Goal: Information Seeking & Learning: Learn about a topic

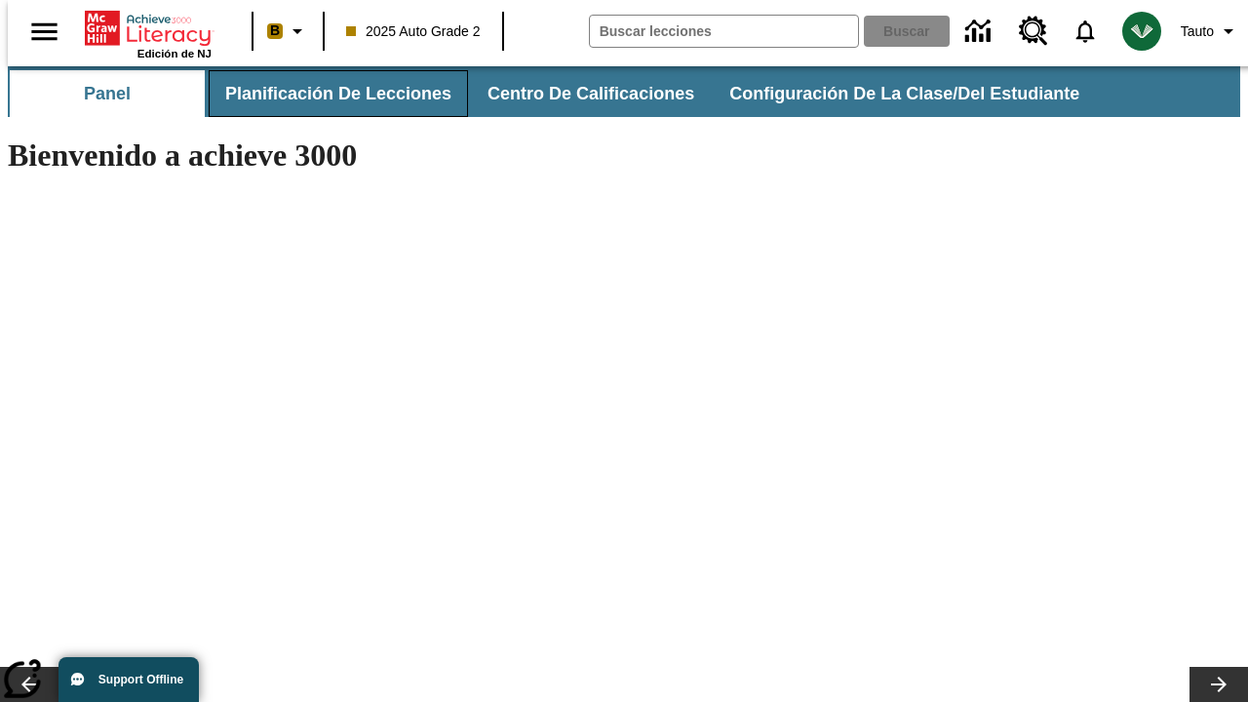
click at [326, 94] on span "Planificación de lecciones" at bounding box center [338, 94] width 226 height 22
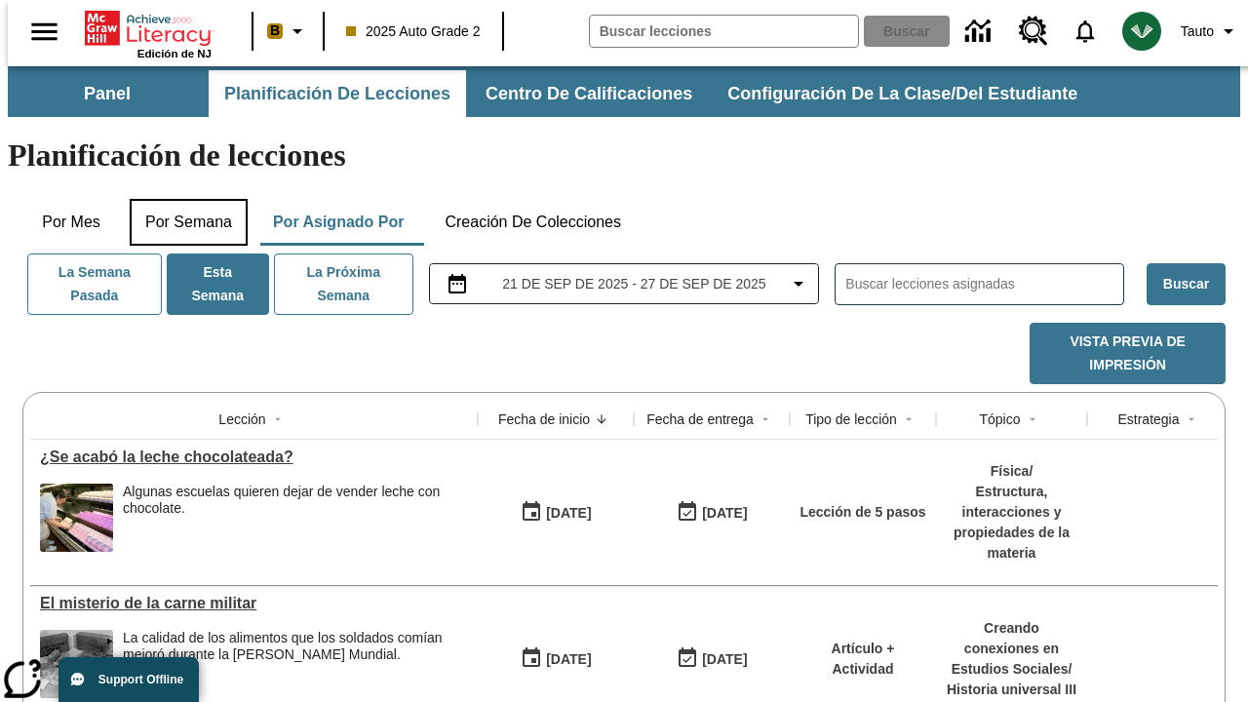
click at [182, 199] on button "Por semana" at bounding box center [189, 222] width 118 height 47
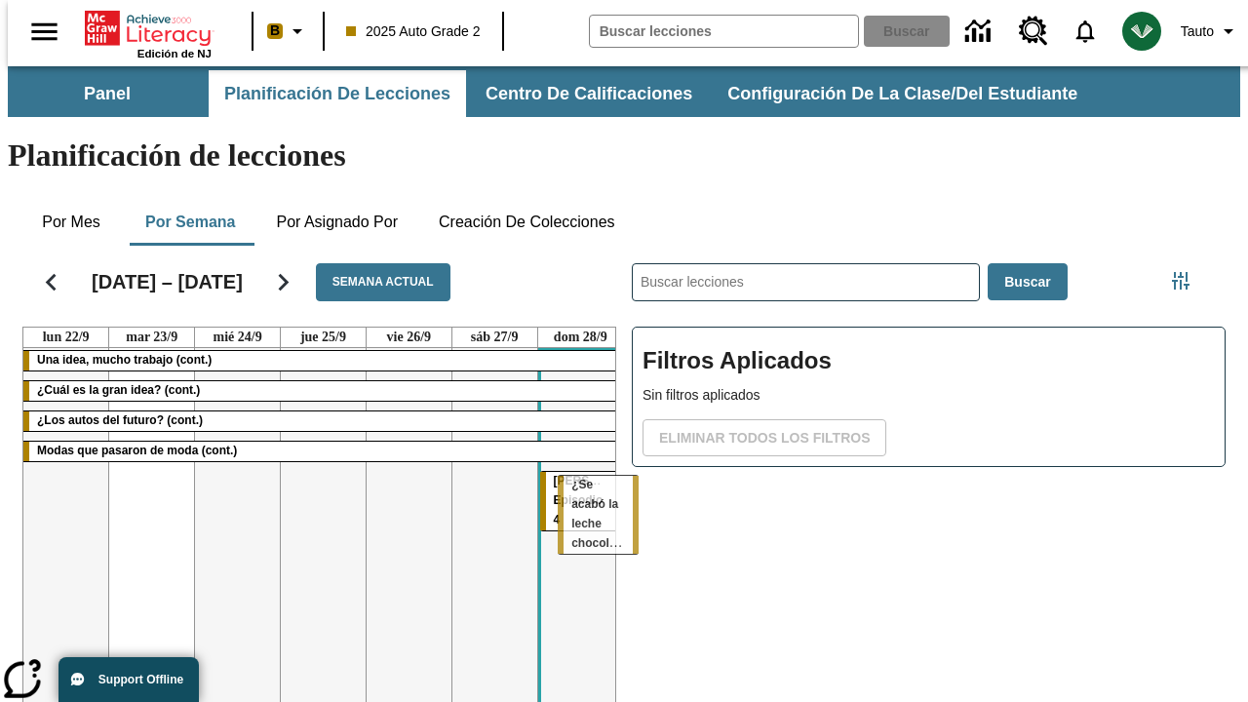
scroll to position [0, 8]
click at [572, 484] on tr "Una idea, mucho trabajo (cont.) ¿Cuál es la gran idea? (cont.) ¿Los autos del f…" at bounding box center [322, 558] width 599 height 420
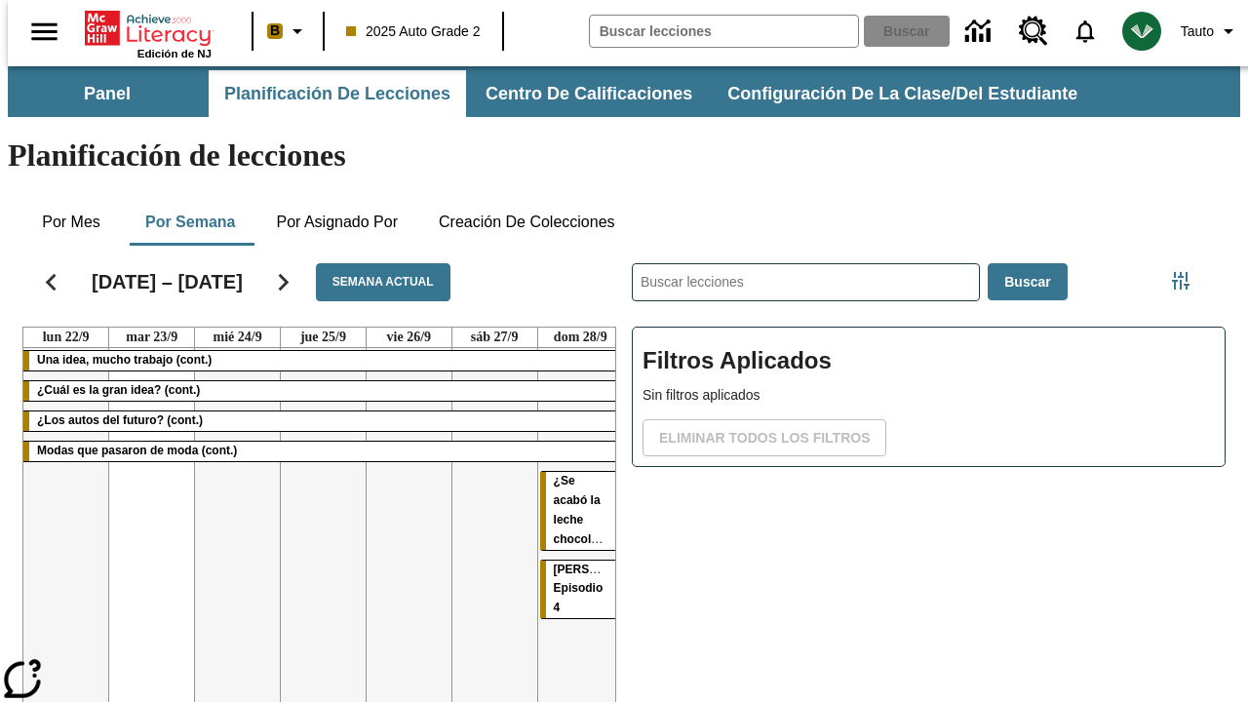
click at [554, 474] on span "¿Se acabó la leche chocolateada?" at bounding box center [595, 510] width 82 height 72
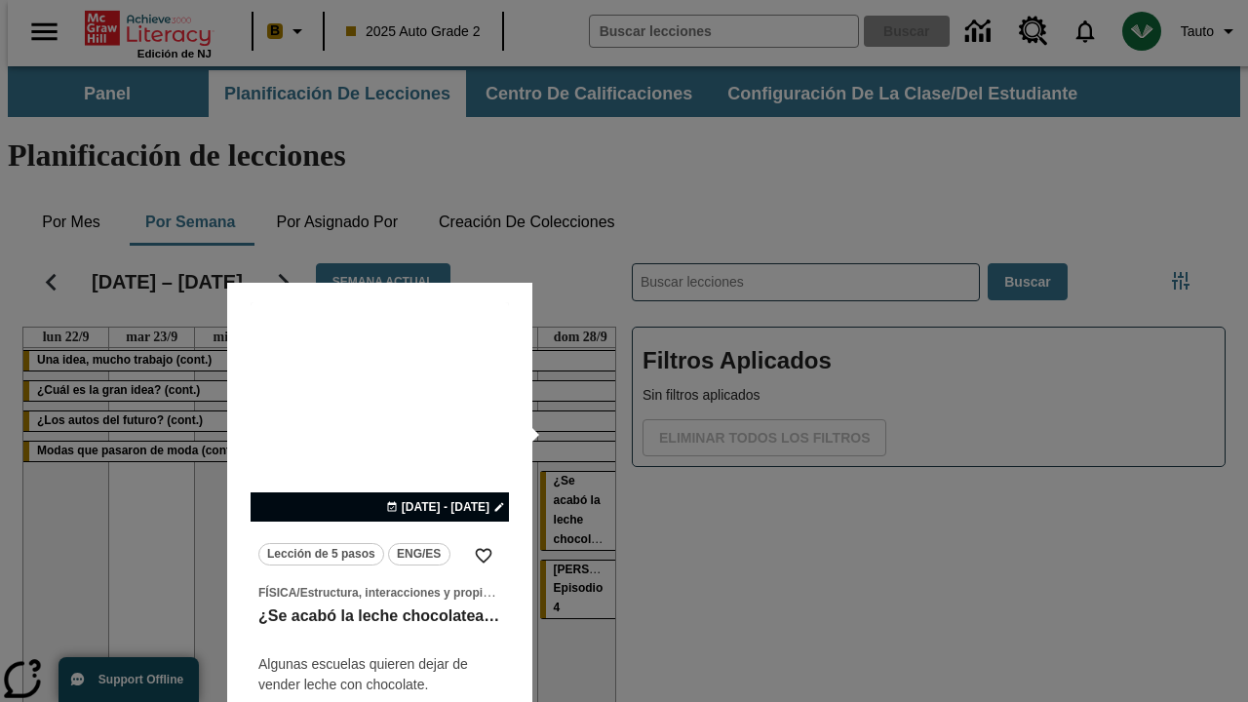
scroll to position [122, 0]
